Goal: Task Accomplishment & Management: Use online tool/utility

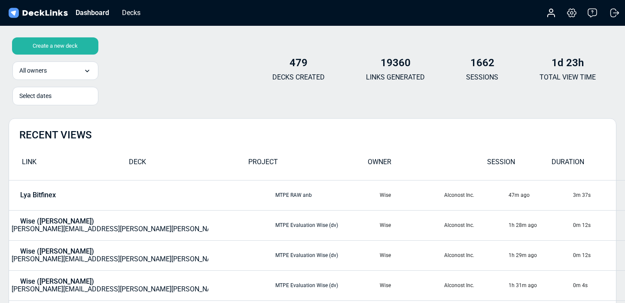
click at [84, 47] on div "Create a new deck" at bounding box center [55, 45] width 86 height 17
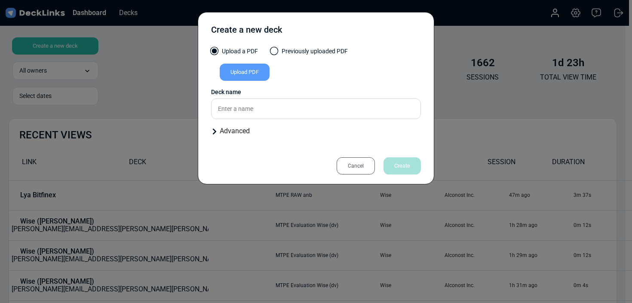
click at [261, 75] on div "Upload PDF" at bounding box center [245, 72] width 50 height 17
click at [0, 0] on input "Upload PDF" at bounding box center [0, 0] width 0 height 0
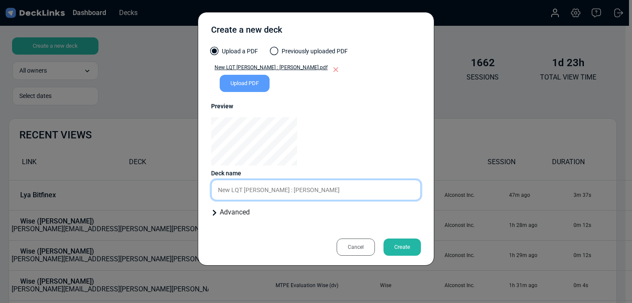
click at [312, 194] on input "New LQT [PERSON_NAME] : [PERSON_NAME]" at bounding box center [316, 190] width 210 height 21
type input "New LQT [PERSON_NAME] : [PERSON_NAME]"
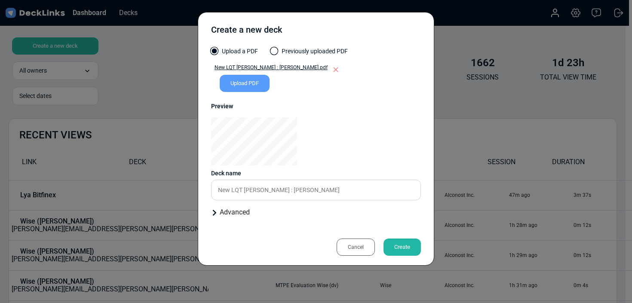
click at [397, 248] on div "Create" at bounding box center [401, 247] width 37 height 17
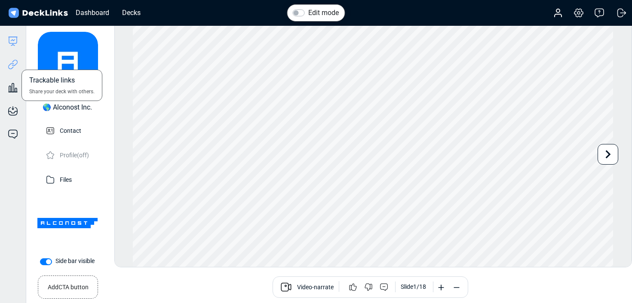
click at [16, 66] on icon at bounding box center [13, 64] width 10 height 10
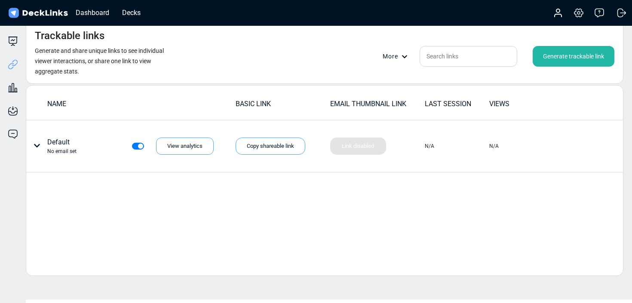
click at [391, 61] on div "More Generate trackable link" at bounding box center [499, 56] width 232 height 21
click at [395, 55] on div "More" at bounding box center [398, 56] width 30 height 9
click at [468, 80] on div at bounding box center [316, 151] width 632 height 303
click at [585, 60] on div "Generate trackable link" at bounding box center [574, 56] width 82 height 21
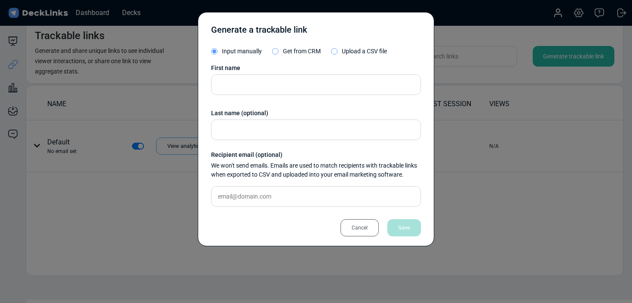
click at [358, 49] on span "Upload a CSV file" at bounding box center [364, 51] width 45 height 7
click at [0, 0] on input "Upload a CSV file" at bounding box center [0, 0] width 0 height 0
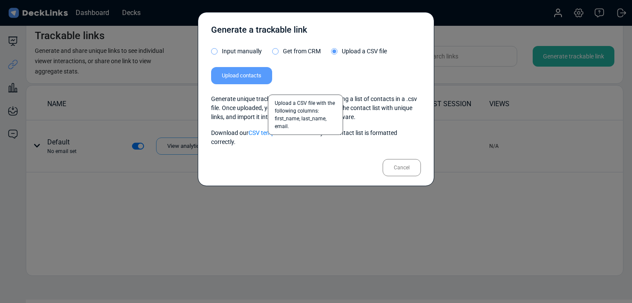
click at [258, 81] on label "Upload contacts" at bounding box center [241, 75] width 61 height 17
click at [0, 0] on input "Upload contacts" at bounding box center [0, 0] width 0 height 0
drag, startPoint x: 271, startPoint y: 84, endPoint x: 267, endPoint y: 80, distance: 6.1
click at [271, 84] on div "Upload contacts Upload a CSV file with the following columns: first_name, last_…" at bounding box center [241, 79] width 61 height 31
click at [266, 79] on label "Upload contacts" at bounding box center [241, 75] width 61 height 17
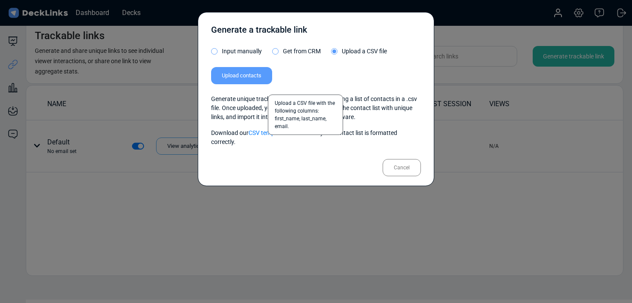
click at [0, 0] on input "Upload contacts" at bounding box center [0, 0] width 0 height 0
click at [276, 135] on link "CSV template" at bounding box center [266, 132] width 36 height 7
click at [395, 163] on div "Cancel" at bounding box center [402, 167] width 38 height 17
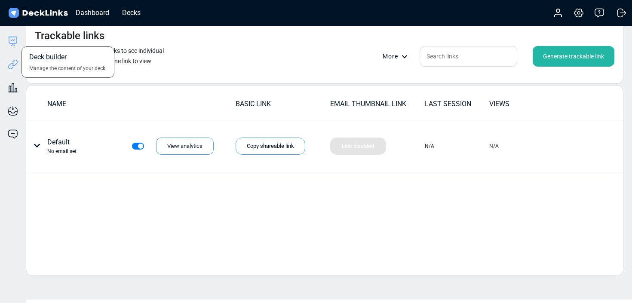
click at [13, 44] on icon at bounding box center [13, 41] width 10 height 10
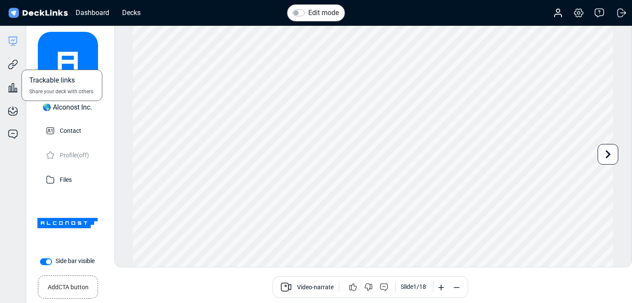
click at [19, 61] on div "Trackable links Share your deck with others." at bounding box center [13, 57] width 26 height 23
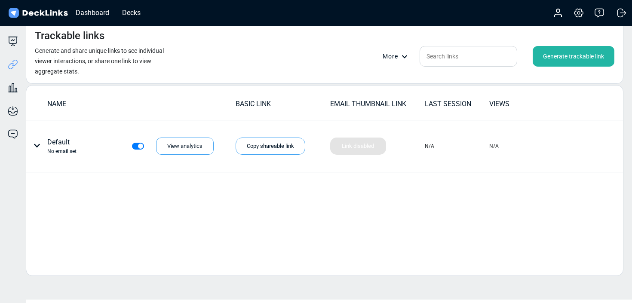
click at [394, 65] on div "More Generate trackable link" at bounding box center [499, 56] width 232 height 21
click at [396, 61] on div "More Generate trackable link" at bounding box center [499, 56] width 232 height 21
click at [398, 59] on div "More" at bounding box center [398, 56] width 30 height 9
click at [405, 86] on link "Export links in CSV" at bounding box center [413, 87] width 60 height 17
click at [559, 58] on div at bounding box center [316, 151] width 632 height 303
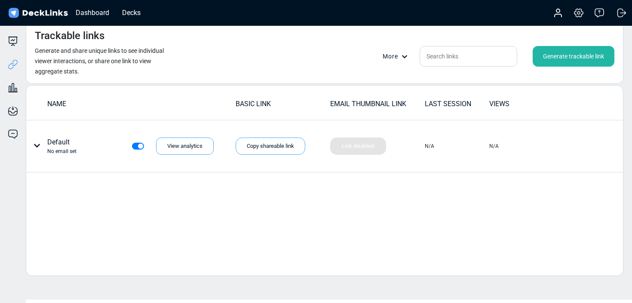
click at [559, 58] on div "Generate trackable link" at bounding box center [574, 56] width 82 height 21
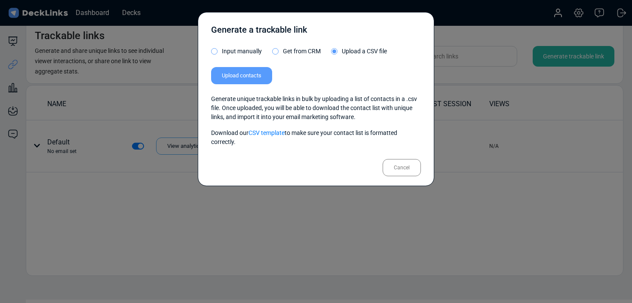
click at [347, 53] on span "Upload a CSV file" at bounding box center [364, 51] width 45 height 7
click at [0, 0] on input "Upload a CSV file" at bounding box center [0, 0] width 0 height 0
click at [270, 76] on label "Upload contacts" at bounding box center [241, 75] width 61 height 17
click at [0, 0] on input "Upload contacts" at bounding box center [0, 0] width 0 height 0
click at [256, 74] on label "Upload contacts" at bounding box center [241, 75] width 61 height 17
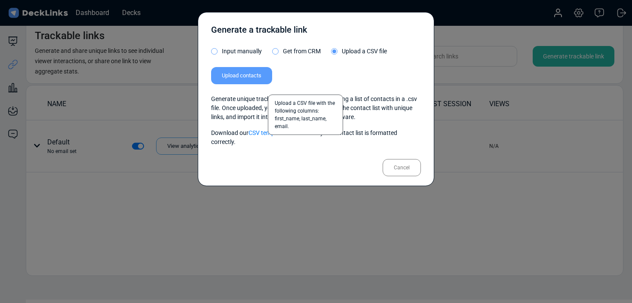
click at [0, 0] on input "Upload contacts" at bounding box center [0, 0] width 0 height 0
click at [499, 98] on div "Generate a trackable link Input manually Get from CRM Upload a CSV file Upload …" at bounding box center [316, 151] width 632 height 303
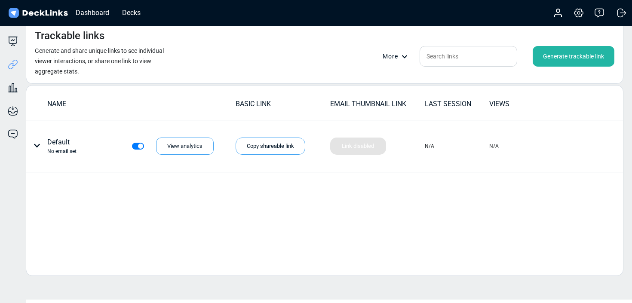
click at [403, 58] on icon at bounding box center [405, 57] width 6 height 6
click at [411, 92] on link "Export links in CSV" at bounding box center [413, 87] width 60 height 17
click at [556, 54] on div at bounding box center [316, 151] width 632 height 303
click at [555, 57] on div "Generate trackable link" at bounding box center [574, 56] width 82 height 21
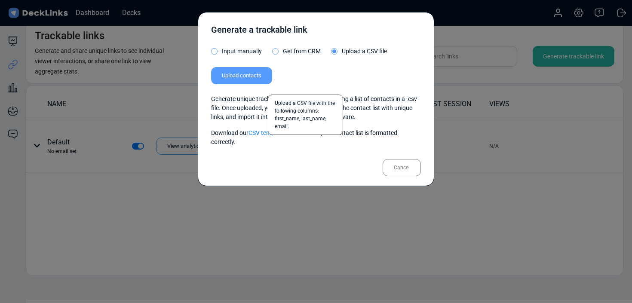
click at [257, 84] on div "Upload contacts Upload a CSV file with the following columns: first_name, last_…" at bounding box center [241, 79] width 61 height 31
click at [257, 79] on label "Upload contacts" at bounding box center [241, 75] width 61 height 17
click at [0, 0] on input "Upload contacts" at bounding box center [0, 0] width 0 height 0
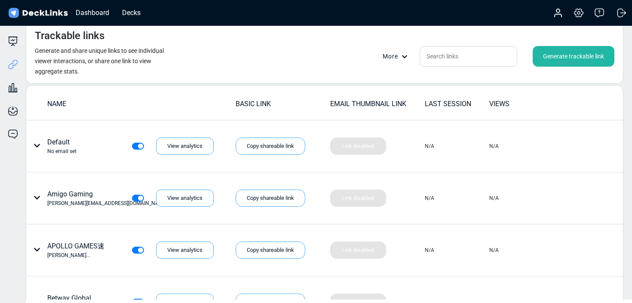
click at [393, 54] on div "More" at bounding box center [398, 56] width 30 height 9
click at [409, 90] on link "Export links in CSV" at bounding box center [413, 87] width 60 height 17
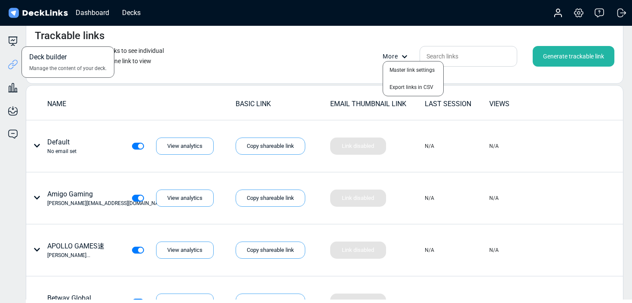
click at [18, 39] on div "Deck builder Manage the content of your deck." at bounding box center [13, 41] width 26 height 10
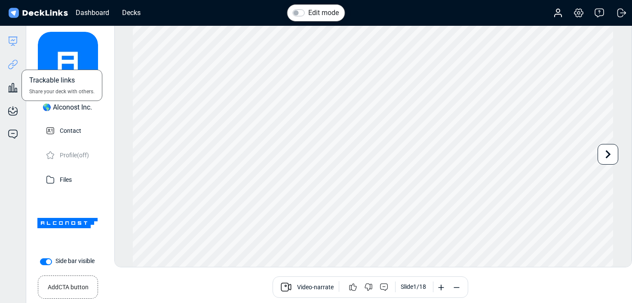
click at [15, 63] on icon at bounding box center [13, 64] width 10 height 10
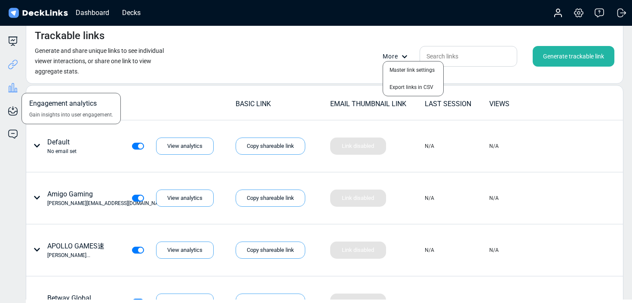
click at [11, 90] on icon at bounding box center [13, 88] width 10 height 10
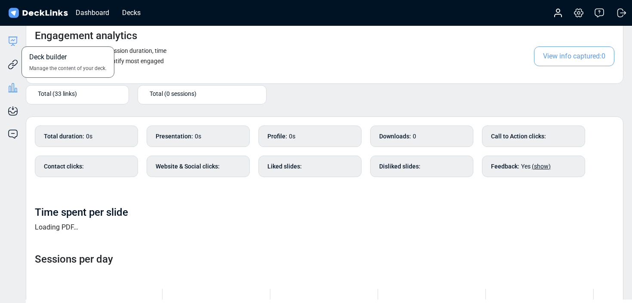
click at [16, 41] on icon at bounding box center [13, 40] width 8 height 6
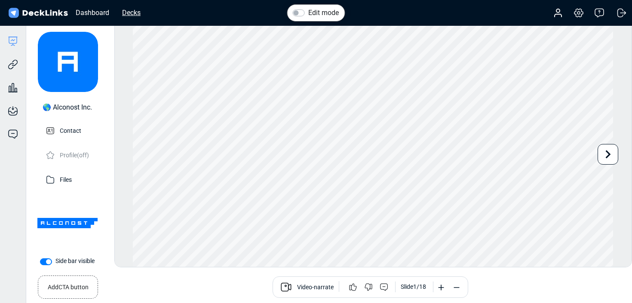
click at [138, 15] on div "Decks" at bounding box center [131, 12] width 27 height 11
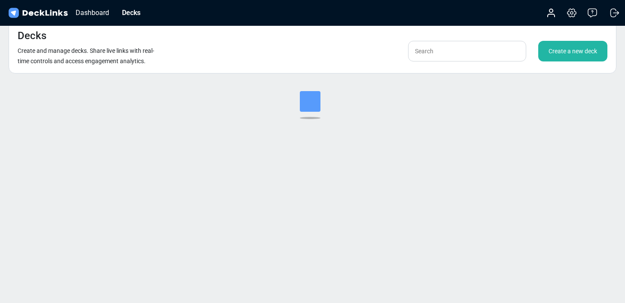
click at [567, 47] on div "Create a new deck" at bounding box center [573, 51] width 69 height 21
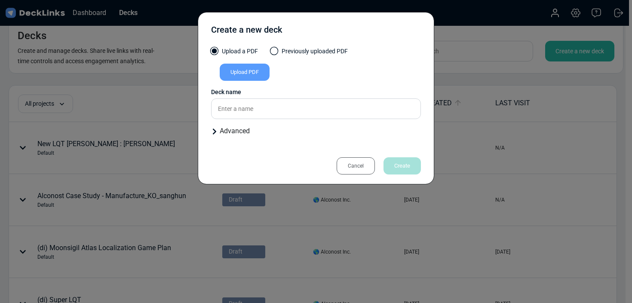
click at [249, 66] on div "Upload PDF" at bounding box center [245, 72] width 50 height 17
click at [0, 0] on input "Upload PDF" at bounding box center [0, 0] width 0 height 0
click at [359, 164] on div "Cancel" at bounding box center [356, 165] width 38 height 17
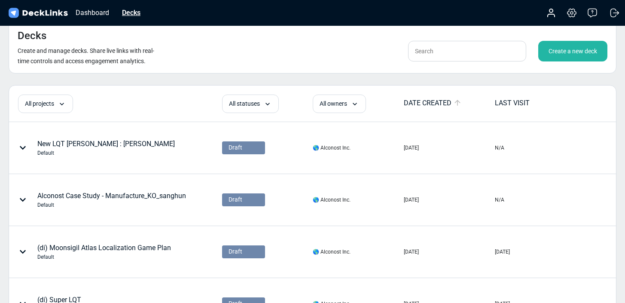
click at [141, 9] on div "Decks" at bounding box center [131, 12] width 27 height 11
click at [124, 17] on div "Decks" at bounding box center [131, 12] width 27 height 11
click at [101, 16] on div "Dashboard" at bounding box center [92, 12] width 42 height 11
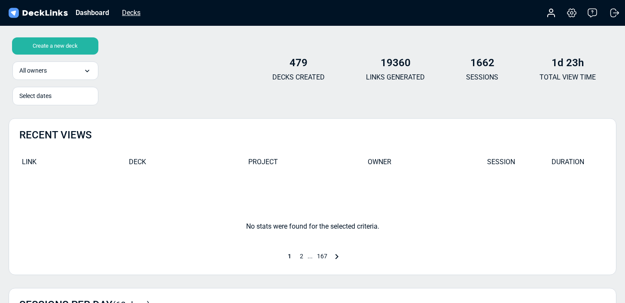
click at [128, 12] on div "Decks" at bounding box center [131, 12] width 27 height 11
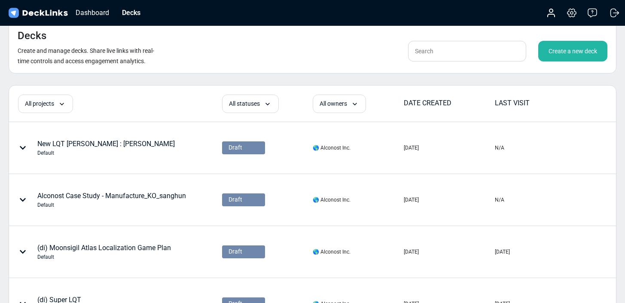
click at [577, 55] on div "Create a new deck" at bounding box center [573, 51] width 69 height 21
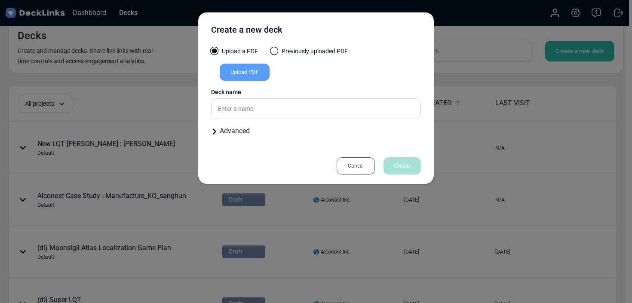
click at [236, 72] on div "Upload PDF" at bounding box center [245, 72] width 50 height 17
click at [0, 0] on input "Upload PDF" at bounding box center [0, 0] width 0 height 0
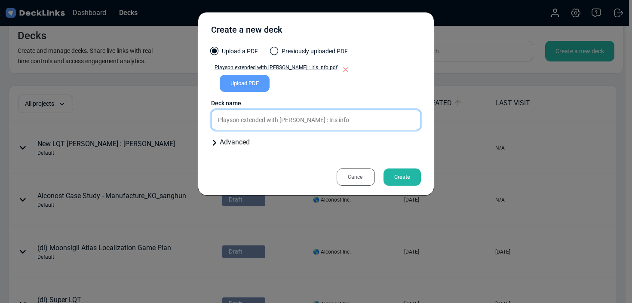
click at [259, 125] on input "Playson extended with [PERSON_NAME] : Iris info" at bounding box center [316, 120] width 210 height 21
click at [259, 125] on div "Upload a PDF Previously uploaded PDF Playson extended with [PERSON_NAME] : Iris…" at bounding box center [316, 100] width 210 height 107
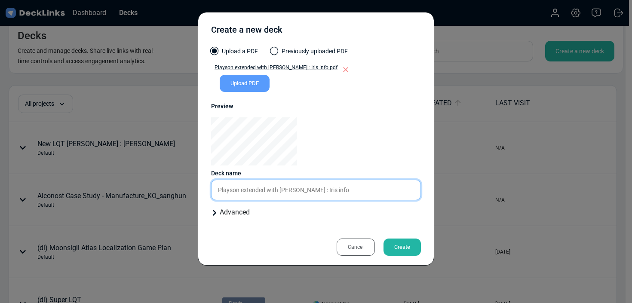
click at [323, 192] on input "Playson extended with [PERSON_NAME] : Iris info" at bounding box center [316, 190] width 210 height 21
type input "Playson extended with [PERSON_NAME] : Iris / gambling marketing teams"
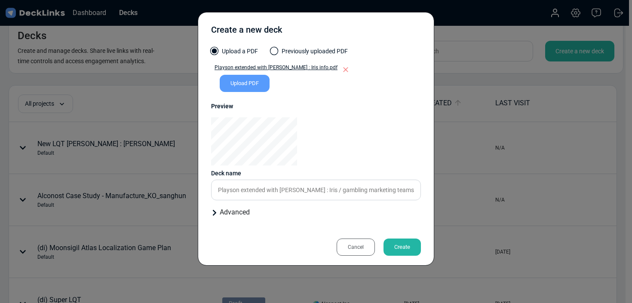
click at [406, 244] on div "Create" at bounding box center [401, 247] width 37 height 17
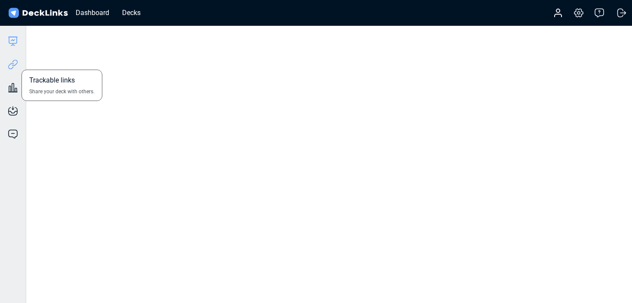
click at [17, 60] on icon at bounding box center [15, 63] width 6 height 6
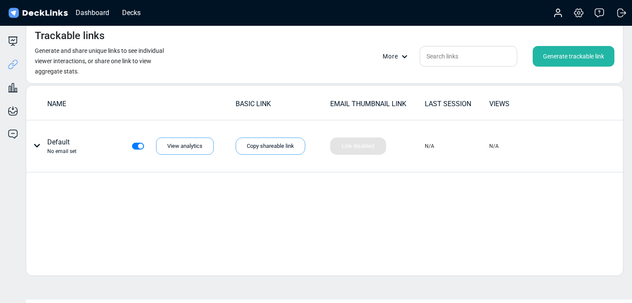
click at [390, 63] on div "More Generate trackable link" at bounding box center [499, 56] width 232 height 21
click at [392, 62] on div "More Generate trackable link" at bounding box center [499, 56] width 232 height 21
click at [393, 60] on div "More" at bounding box center [398, 56] width 30 height 9
click at [556, 60] on div at bounding box center [316, 151] width 632 height 303
click at [556, 60] on div "Generate trackable link" at bounding box center [574, 56] width 82 height 21
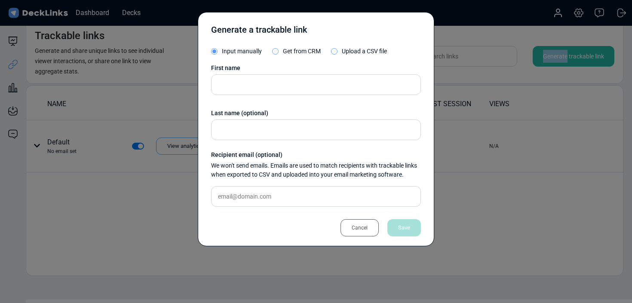
click at [365, 52] on span "Upload a CSV file" at bounding box center [364, 51] width 45 height 7
click at [0, 0] on input "Upload a CSV file" at bounding box center [0, 0] width 0 height 0
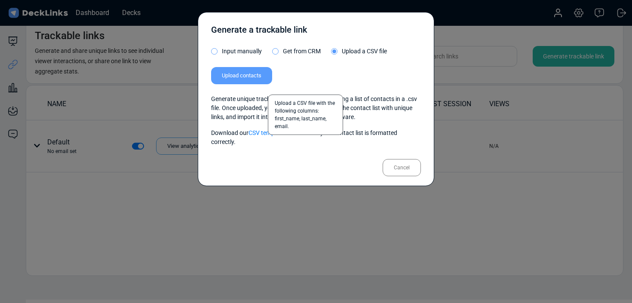
click at [243, 82] on label "Upload contacts" at bounding box center [241, 75] width 61 height 17
click at [244, 80] on label "Upload contacts" at bounding box center [241, 75] width 61 height 17
click at [0, 0] on input "Upload contacts" at bounding box center [0, 0] width 0 height 0
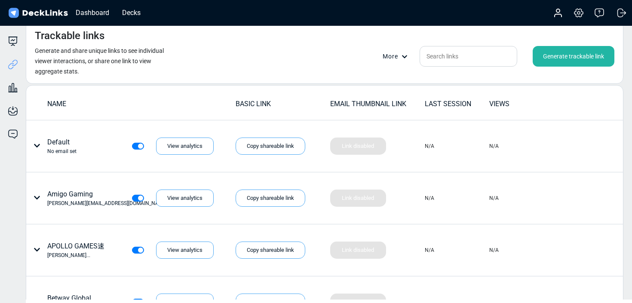
click at [393, 54] on div "More" at bounding box center [398, 56] width 30 height 9
click at [415, 89] on link "Export links in CSV" at bounding box center [413, 87] width 60 height 17
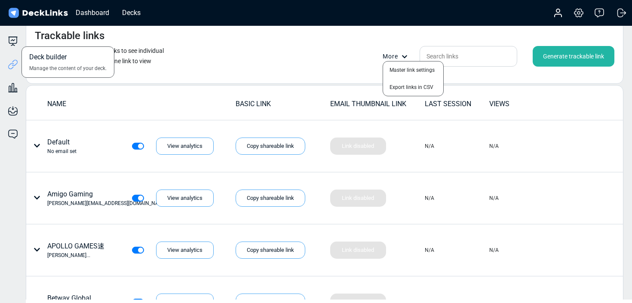
click at [18, 41] on div "Deck builder Manage the content of your deck." at bounding box center [13, 41] width 26 height 10
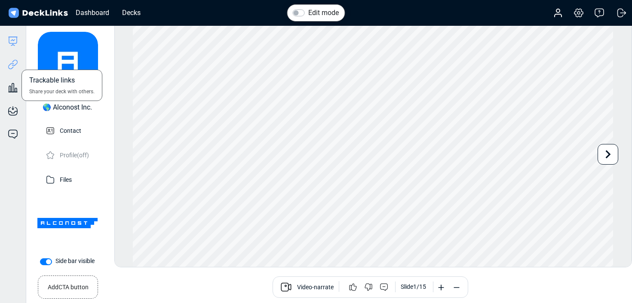
click at [17, 64] on icon at bounding box center [13, 64] width 10 height 10
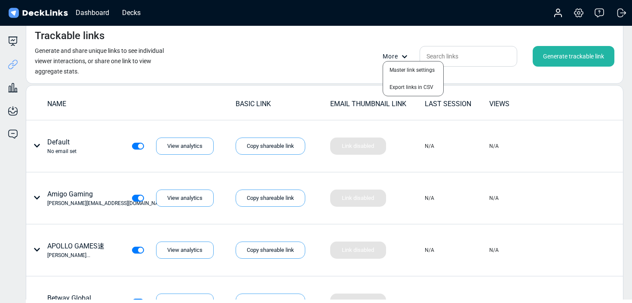
click at [275, 74] on div at bounding box center [316, 151] width 632 height 303
click at [131, 13] on div "Decks" at bounding box center [131, 12] width 27 height 11
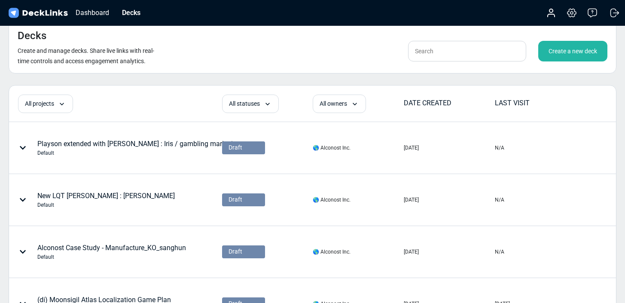
click at [555, 56] on div "Create a new deck" at bounding box center [573, 51] width 69 height 21
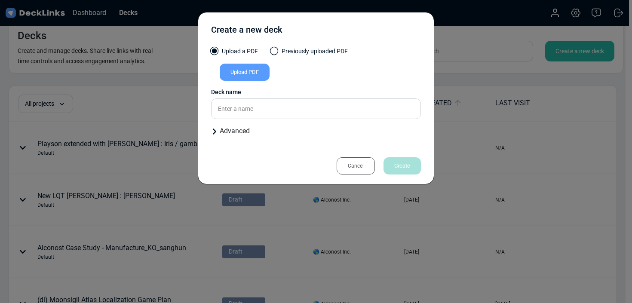
click at [260, 74] on div "Upload PDF" at bounding box center [245, 72] width 50 height 17
click at [0, 0] on input "Upload PDF" at bounding box center [0, 0] width 0 height 0
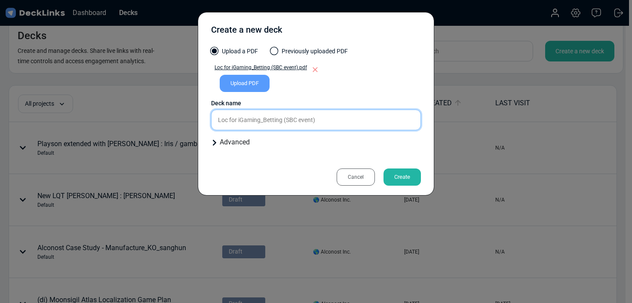
click at [324, 124] on input "Loc for iGaming_Betting (SBC event)" at bounding box center [316, 120] width 210 height 21
type input "third deck / gambling marketing teams / [PERSON_NAME]"
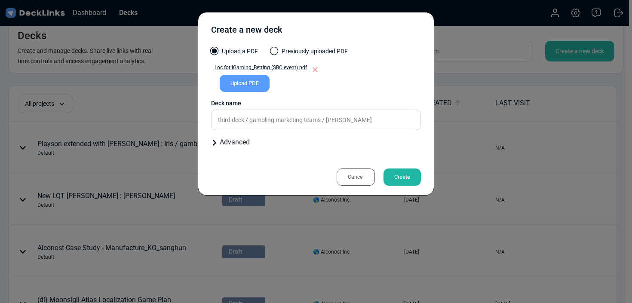
click at [411, 178] on div "Create" at bounding box center [401, 177] width 37 height 17
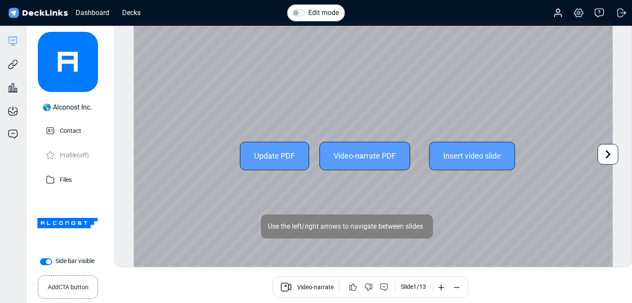
scroll to position [24, 0]
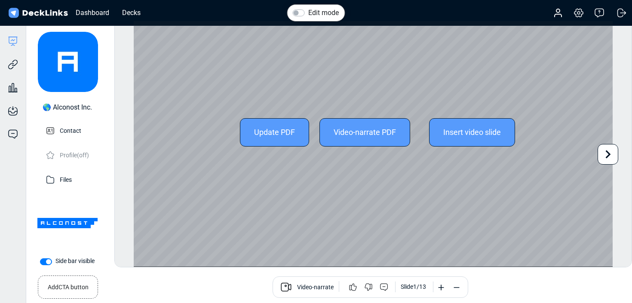
click at [605, 152] on icon at bounding box center [608, 154] width 16 height 16
click at [606, 152] on icon at bounding box center [608, 154] width 16 height 16
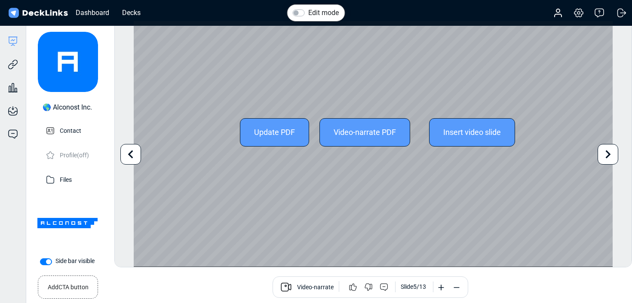
click at [606, 152] on icon at bounding box center [608, 154] width 16 height 16
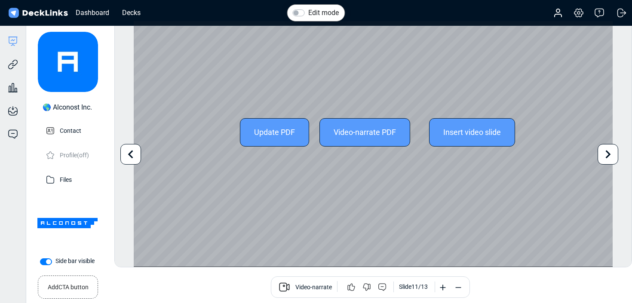
click at [606, 152] on icon at bounding box center [608, 154] width 16 height 16
click at [606, 152] on div "Update PDF Video-narrate PDF Insert video slide" at bounding box center [373, 132] width 479 height 270
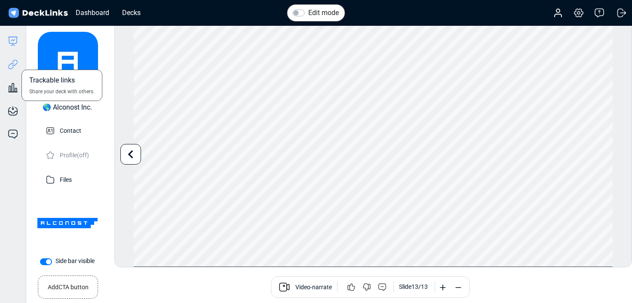
click at [11, 64] on icon at bounding box center [13, 64] width 10 height 10
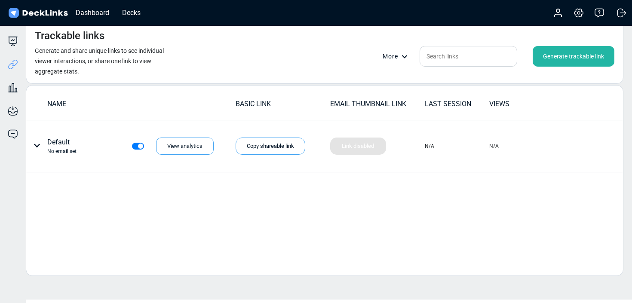
click at [569, 62] on div "Generate trackable link" at bounding box center [574, 56] width 82 height 21
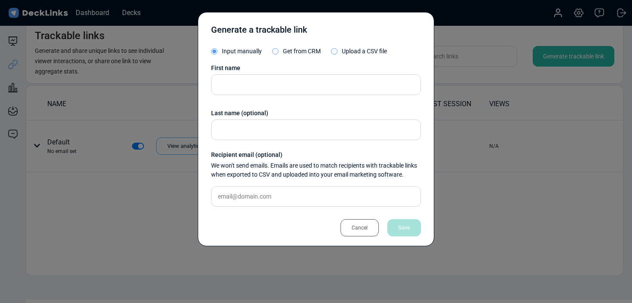
click at [360, 46] on div "Generate a trackable link Input manually Get from CRM Upload a CSV file First n…" at bounding box center [316, 129] width 236 height 234
click at [361, 47] on label "Upload a CSV file" at bounding box center [359, 53] width 56 height 13
click at [0, 0] on input "Upload a CSV file" at bounding box center [0, 0] width 0 height 0
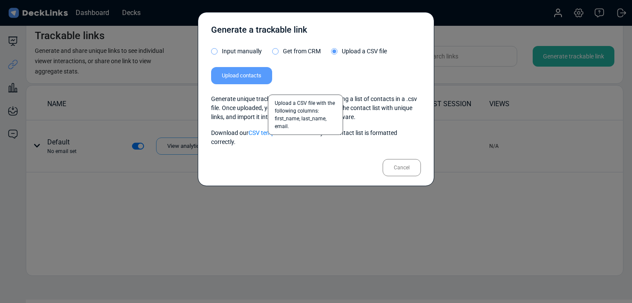
click at [263, 68] on label "Upload contacts" at bounding box center [241, 75] width 61 height 17
click at [0, 0] on input "Upload contacts" at bounding box center [0, 0] width 0 height 0
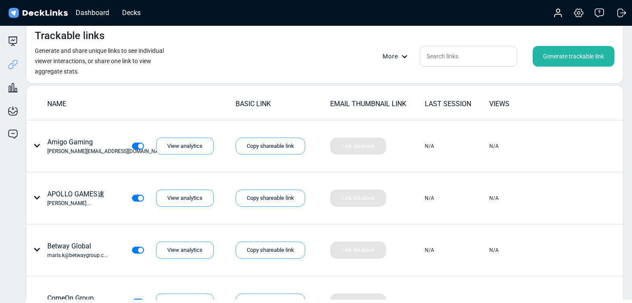
click at [388, 53] on div "More" at bounding box center [398, 56] width 30 height 9
click at [413, 85] on link "Export links in CSV" at bounding box center [413, 87] width 60 height 17
click at [271, 64] on div at bounding box center [316, 151] width 632 height 303
